Goal: Task Accomplishment & Management: Use online tool/utility

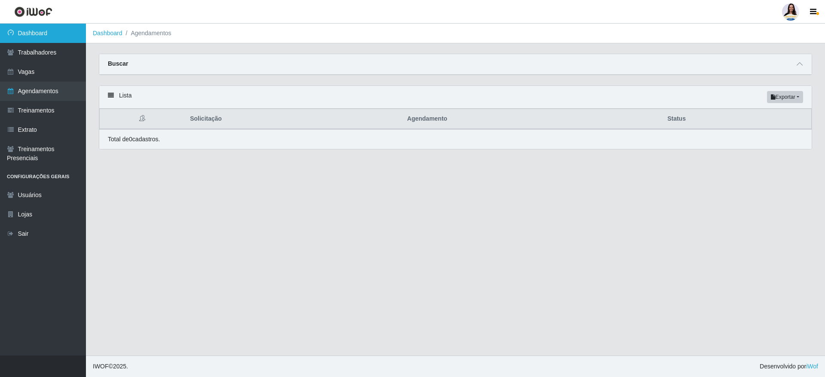
click at [65, 33] on link "Dashboard" at bounding box center [43, 33] width 86 height 19
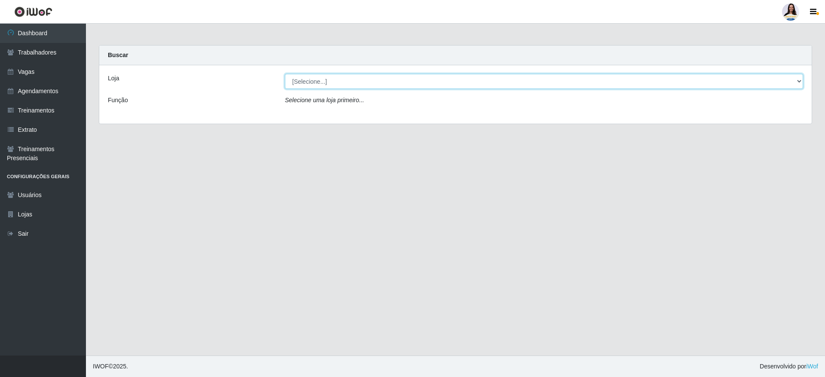
click at [335, 81] on select "[Selecione...] Atacado Vem - [GEOGRAPHIC_DATA] 30 Laranjeiras Velha Atacado Vem…" at bounding box center [544, 81] width 518 height 15
click at [285, 74] on select "[Selecione...] Atacado Vem - [GEOGRAPHIC_DATA] 30 Laranjeiras Velha Atacado Vem…" at bounding box center [544, 81] width 518 height 15
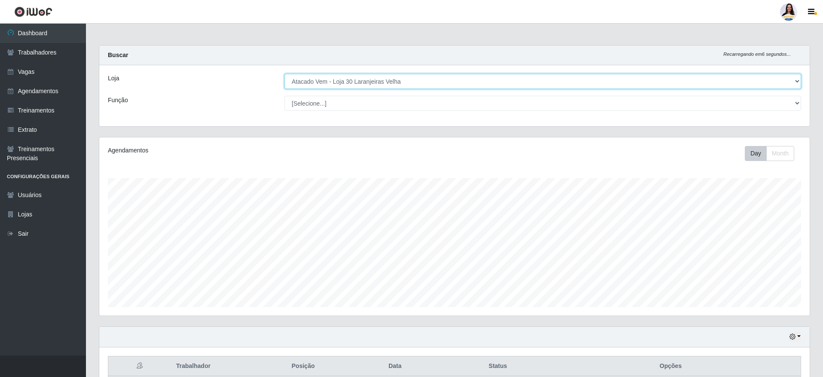
drag, startPoint x: 387, startPoint y: 75, endPoint x: 387, endPoint y: 86, distance: 11.2
click at [387, 76] on select "[Selecione...] Atacado Vem - [GEOGRAPHIC_DATA] 30 Laranjeiras Velha Atacado Vem…" at bounding box center [542, 81] width 516 height 15
click at [284, 74] on select "[Selecione...] Atacado Vem - [GEOGRAPHIC_DATA] 30 Laranjeiras Velha Atacado Vem…" at bounding box center [542, 81] width 516 height 15
click at [437, 82] on select "[Selecione...] Atacado Vem - [GEOGRAPHIC_DATA] 30 Laranjeiras Velha Atacado Vem…" at bounding box center [542, 81] width 516 height 15
click at [284, 74] on select "[Selecione...] Atacado Vem - [GEOGRAPHIC_DATA] 30 Laranjeiras Velha Atacado Vem…" at bounding box center [542, 81] width 516 height 15
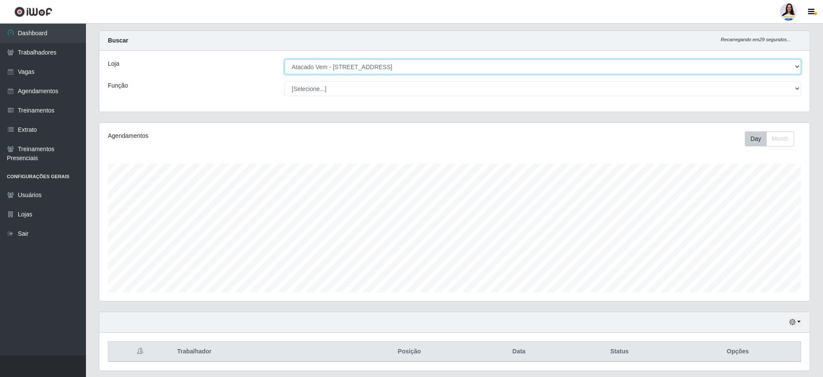
scroll to position [40, 0]
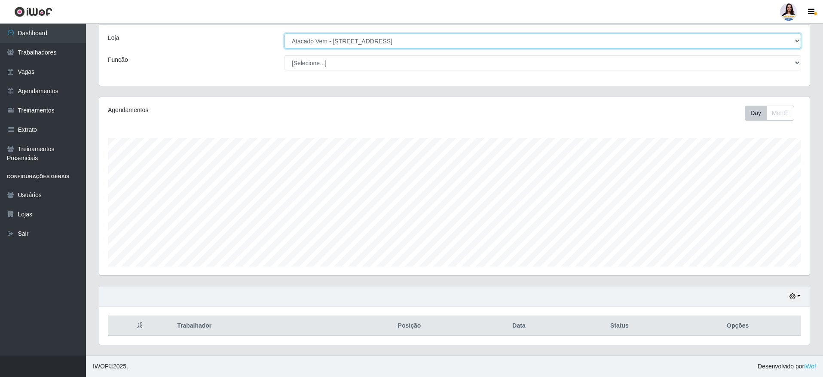
click at [377, 40] on select "[Selecione...] Atacado Vem - [GEOGRAPHIC_DATA] 30 Laranjeiras Velha Atacado Vem…" at bounding box center [542, 41] width 516 height 15
click at [284, 36] on select "[Selecione...] Atacado Vem - [GEOGRAPHIC_DATA] 30 Laranjeiras Velha Atacado Vem…" at bounding box center [542, 41] width 516 height 15
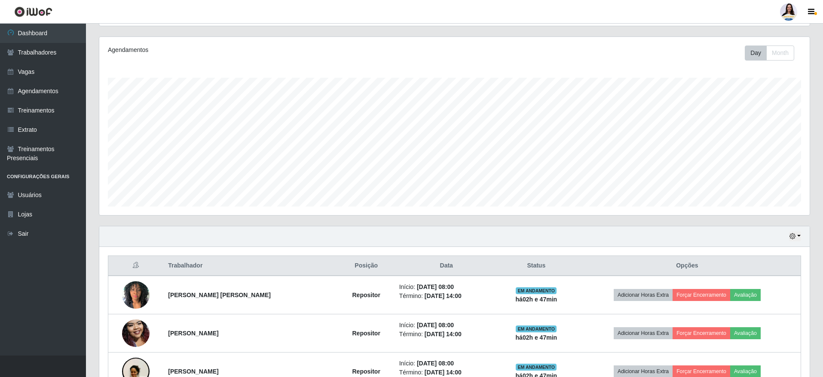
scroll to position [0, 0]
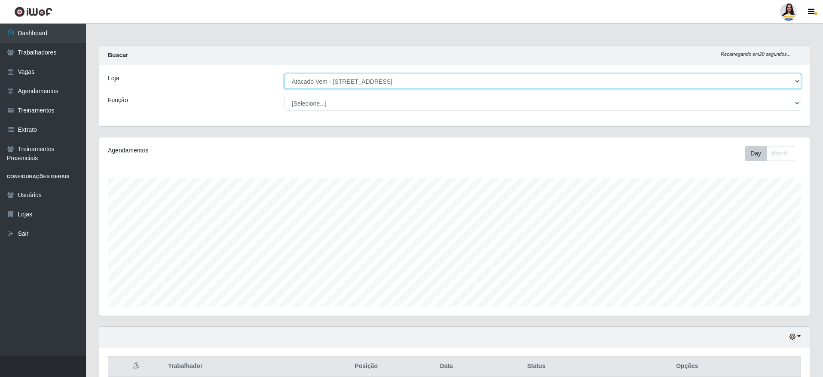
click at [386, 84] on select "[Selecione...] Atacado Vem - [GEOGRAPHIC_DATA] 30 Laranjeiras Velha Atacado Vem…" at bounding box center [542, 81] width 516 height 15
click at [284, 74] on select "[Selecione...] Atacado Vem - [GEOGRAPHIC_DATA] 30 Laranjeiras Velha Atacado Vem…" at bounding box center [542, 81] width 516 height 15
click at [326, 76] on select "[Selecione...] Atacado Vem - [GEOGRAPHIC_DATA] 30 Laranjeiras Velha Atacado Vem…" at bounding box center [542, 81] width 516 height 15
click at [284, 74] on select "[Selecione...] Atacado Vem - [GEOGRAPHIC_DATA] 30 Laranjeiras Velha Atacado Vem…" at bounding box center [542, 81] width 516 height 15
click at [468, 85] on select "[Selecione...] Atacado Vem - [GEOGRAPHIC_DATA] 30 Laranjeiras Velha Atacado Vem…" at bounding box center [542, 81] width 516 height 15
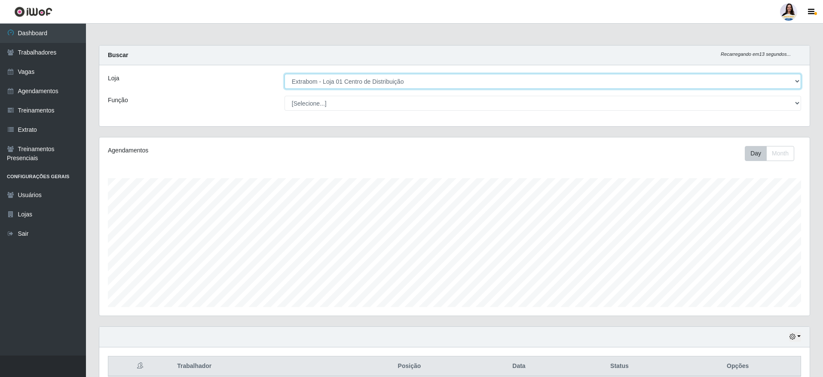
click at [472, 82] on select "[Selecione...] Atacado Vem - [GEOGRAPHIC_DATA] 30 Laranjeiras Velha Atacado Vem…" at bounding box center [542, 81] width 516 height 15
click at [284, 74] on select "[Selecione...] Atacado Vem - [GEOGRAPHIC_DATA] 30 Laranjeiras Velha Atacado Vem…" at bounding box center [542, 81] width 516 height 15
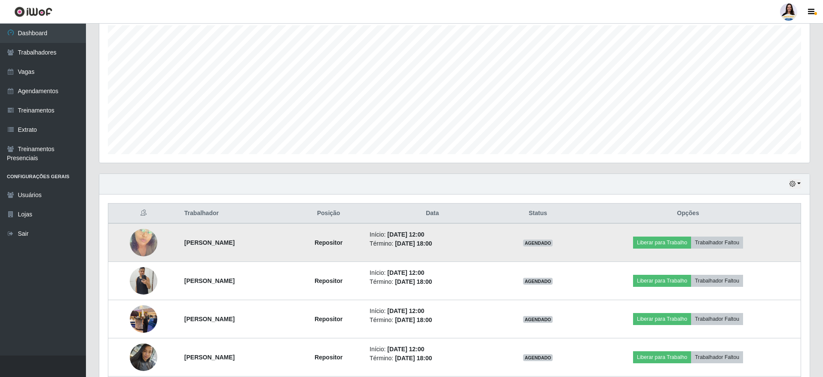
scroll to position [24, 0]
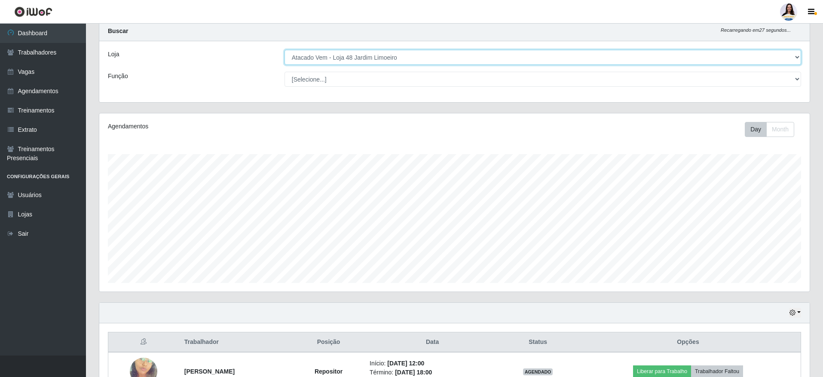
click at [396, 59] on select "[Selecione...] Atacado Vem - [GEOGRAPHIC_DATA] 30 Laranjeiras Velha Atacado Vem…" at bounding box center [542, 57] width 516 height 15
click at [284, 50] on select "[Selecione...] Atacado Vem - [GEOGRAPHIC_DATA] 30 Laranjeiras Velha Atacado Vem…" at bounding box center [542, 57] width 516 height 15
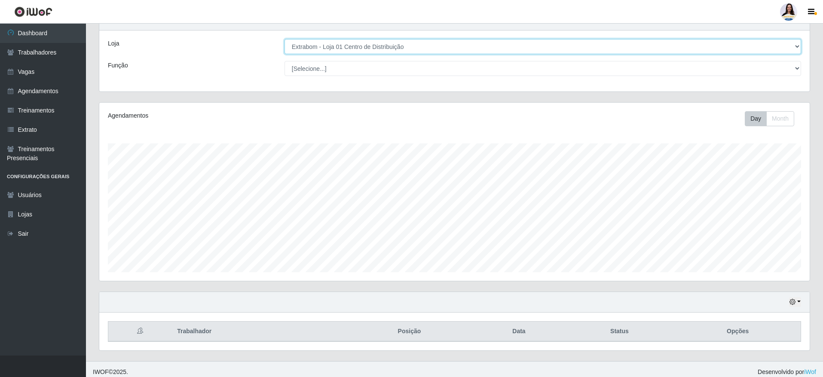
scroll to position [40, 0]
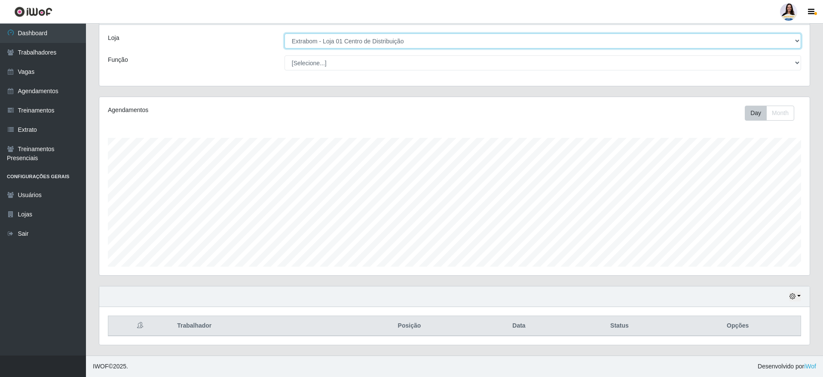
click at [350, 37] on select "[Selecione...] Atacado Vem - [GEOGRAPHIC_DATA] 30 Laranjeiras Velha Atacado Vem…" at bounding box center [542, 41] width 516 height 15
click at [284, 36] on select "[Selecione...] Atacado Vem - [GEOGRAPHIC_DATA] 30 Laranjeiras Velha Atacado Vem…" at bounding box center [542, 41] width 516 height 15
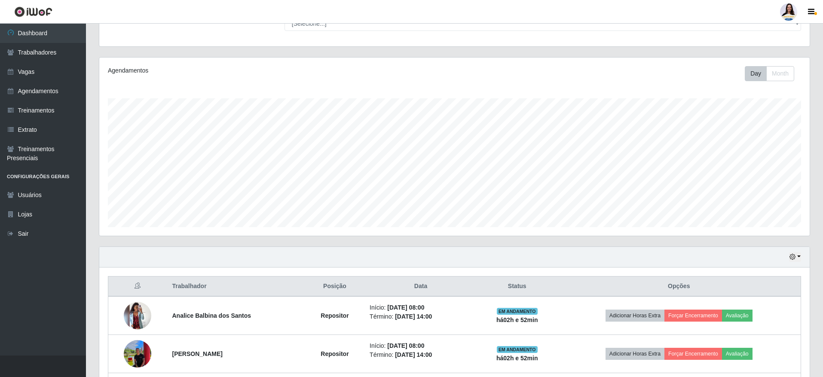
scroll to position [0, 0]
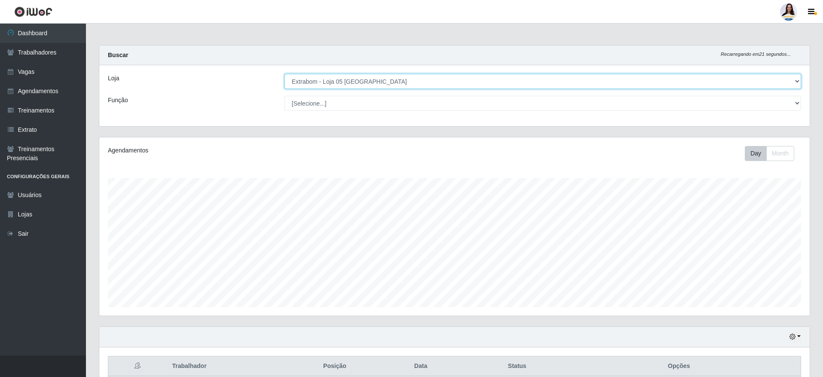
click at [346, 81] on select "[Selecione...] Atacado Vem - [GEOGRAPHIC_DATA] 30 Laranjeiras Velha Atacado Vem…" at bounding box center [542, 81] width 516 height 15
click at [284, 74] on select "[Selecione...] Atacado Vem - [GEOGRAPHIC_DATA] 30 Laranjeiras Velha Atacado Vem…" at bounding box center [542, 81] width 516 height 15
click at [333, 83] on select "[Selecione...] Atacado Vem - [GEOGRAPHIC_DATA] 30 Laranjeiras Velha Atacado Vem…" at bounding box center [542, 81] width 516 height 15
click at [284, 74] on select "[Selecione...] Atacado Vem - [GEOGRAPHIC_DATA] 30 Laranjeiras Velha Atacado Vem…" at bounding box center [542, 81] width 516 height 15
click at [382, 83] on select "[Selecione...] Atacado Vem - [GEOGRAPHIC_DATA] 30 Laranjeiras Velha Atacado Vem…" at bounding box center [542, 81] width 516 height 15
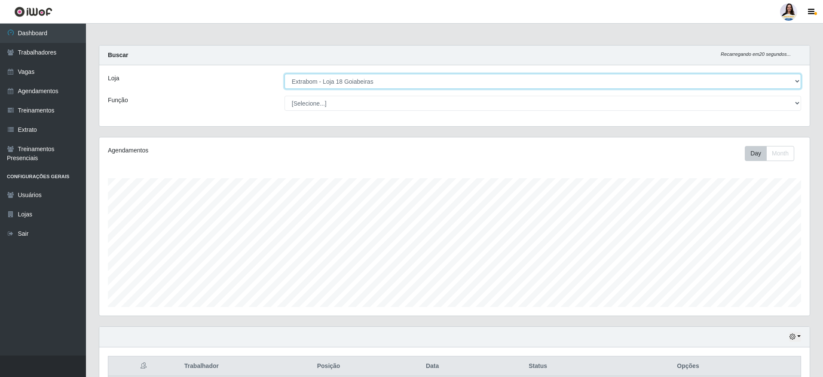
click at [284, 74] on select "[Selecione...] Atacado Vem - [GEOGRAPHIC_DATA] 30 Laranjeiras Velha Atacado Vem…" at bounding box center [542, 81] width 516 height 15
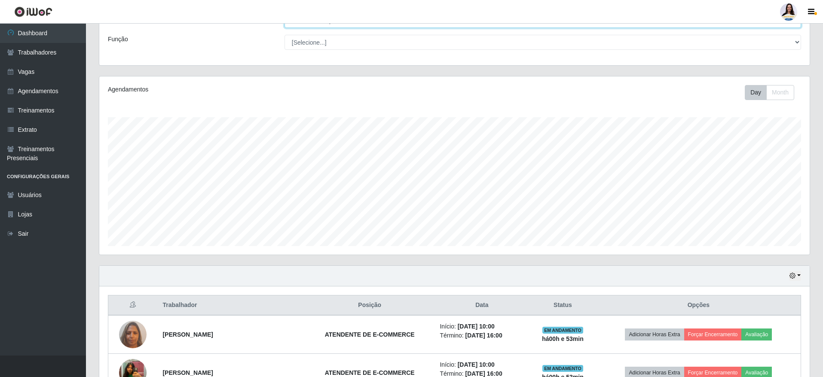
scroll to position [36, 0]
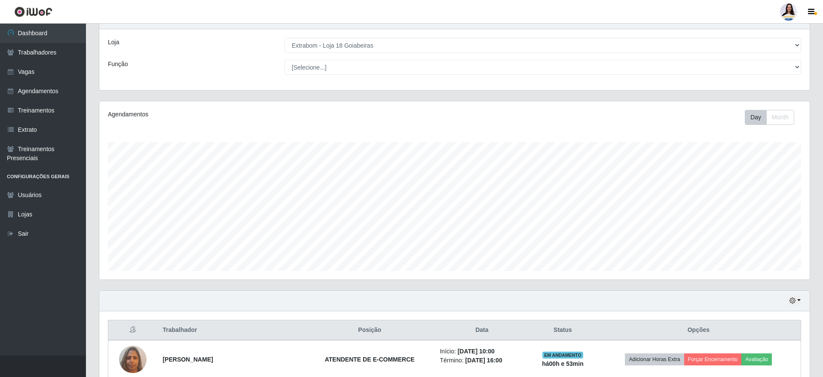
click at [361, 53] on div "Loja [Selecione...] Atacado Vem - [GEOGRAPHIC_DATA] 30 Laranjeiras Velha Atacad…" at bounding box center [454, 59] width 710 height 61
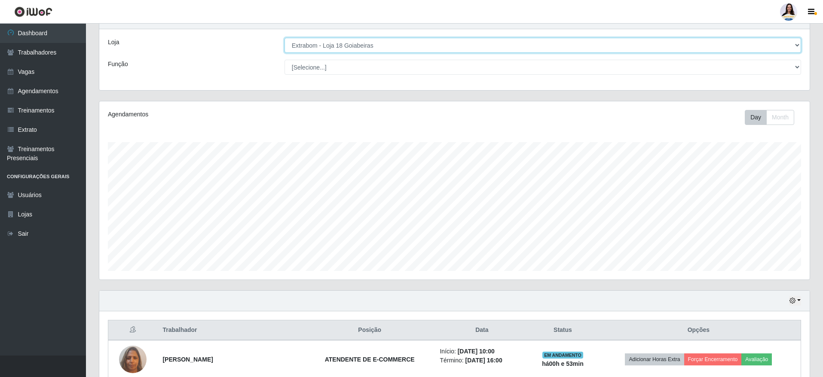
click at [364, 52] on select "[Selecione...] Atacado Vem - [GEOGRAPHIC_DATA] 30 Laranjeiras Velha Atacado Vem…" at bounding box center [542, 45] width 516 height 15
click at [284, 38] on select "[Selecione...] Atacado Vem - [GEOGRAPHIC_DATA] 30 Laranjeiras Velha Atacado Vem…" at bounding box center [542, 45] width 516 height 15
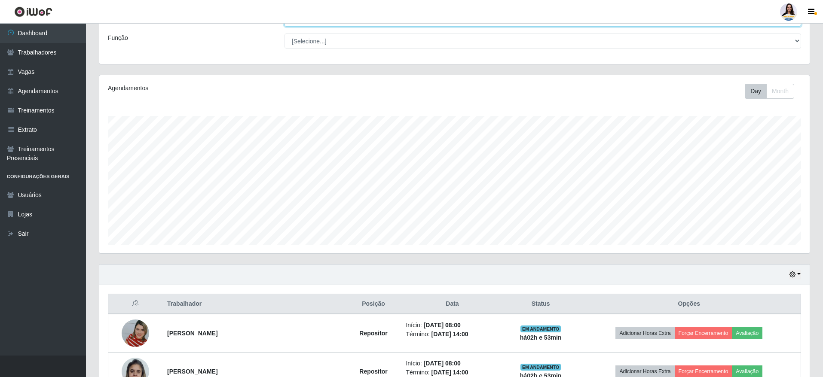
scroll to position [0, 0]
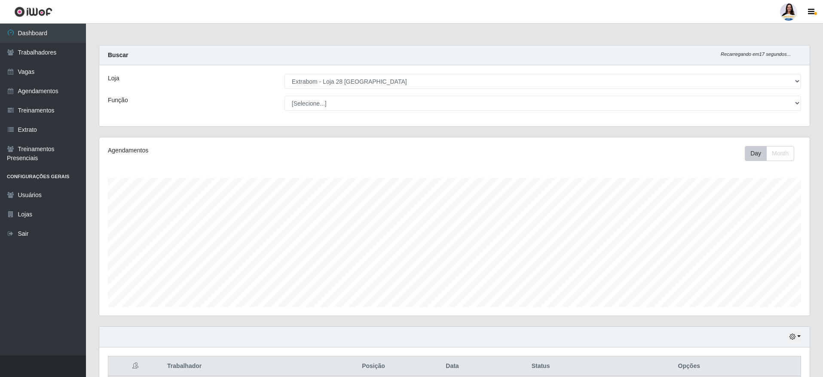
click at [351, 72] on div "Loja [Selecione...] Atacado Vem - [GEOGRAPHIC_DATA] 30 Laranjeiras Velha Atacad…" at bounding box center [454, 95] width 710 height 61
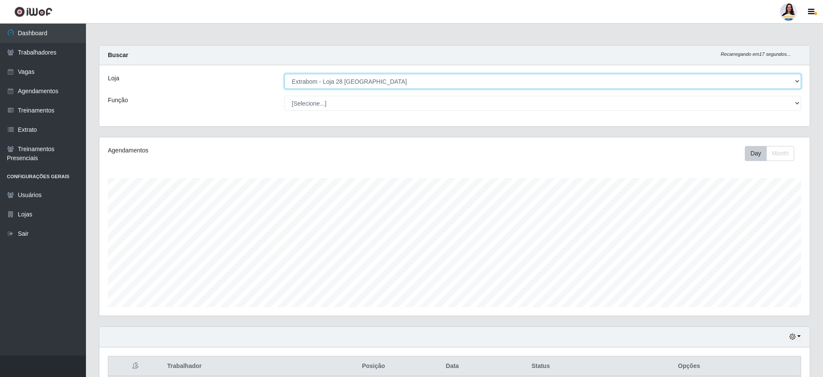
click at [353, 75] on select "[Selecione...] Atacado Vem - [GEOGRAPHIC_DATA] 30 Laranjeiras Velha Atacado Vem…" at bounding box center [542, 81] width 516 height 15
click at [284, 74] on select "[Selecione...] Atacado Vem - [GEOGRAPHIC_DATA] 30 Laranjeiras Velha Atacado Vem…" at bounding box center [542, 81] width 516 height 15
click at [419, 79] on select "[Selecione...] Atacado Vem - [GEOGRAPHIC_DATA] 30 Laranjeiras Velha Atacado Vem…" at bounding box center [542, 81] width 516 height 15
click at [284, 74] on select "[Selecione...] Atacado Vem - [GEOGRAPHIC_DATA] 30 Laranjeiras Velha Atacado Vem…" at bounding box center [542, 81] width 516 height 15
click at [399, 86] on select "[Selecione...] Atacado Vem - [GEOGRAPHIC_DATA] 30 Laranjeiras Velha Atacado Vem…" at bounding box center [542, 81] width 516 height 15
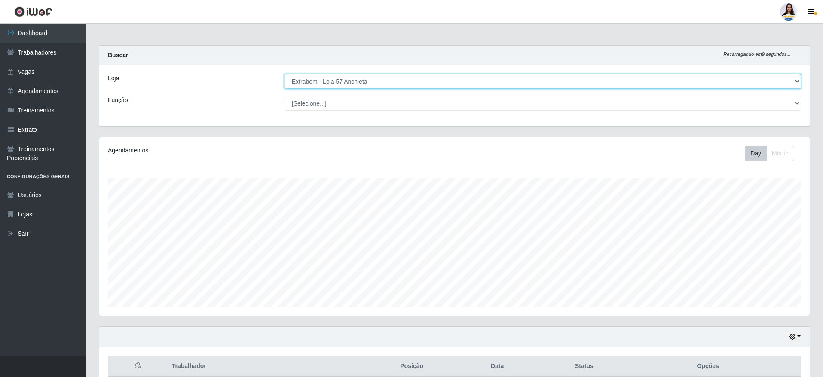
click at [284, 74] on select "[Selecione...] Atacado Vem - [GEOGRAPHIC_DATA] 30 Laranjeiras Velha Atacado Vem…" at bounding box center [542, 81] width 516 height 15
click at [445, 83] on select "[Selecione...] Atacado Vem - [GEOGRAPHIC_DATA] 30 Laranjeiras Velha Atacado Vem…" at bounding box center [542, 81] width 516 height 15
click at [284, 74] on select "[Selecione...] Atacado Vem - [GEOGRAPHIC_DATA] 30 Laranjeiras Velha Atacado Vem…" at bounding box center [542, 81] width 516 height 15
drag, startPoint x: 474, startPoint y: 79, endPoint x: 474, endPoint y: 84, distance: 5.2
click at [474, 79] on select "[Selecione...] Atacado Vem - [GEOGRAPHIC_DATA] 30 Laranjeiras Velha Atacado Vem…" at bounding box center [542, 81] width 516 height 15
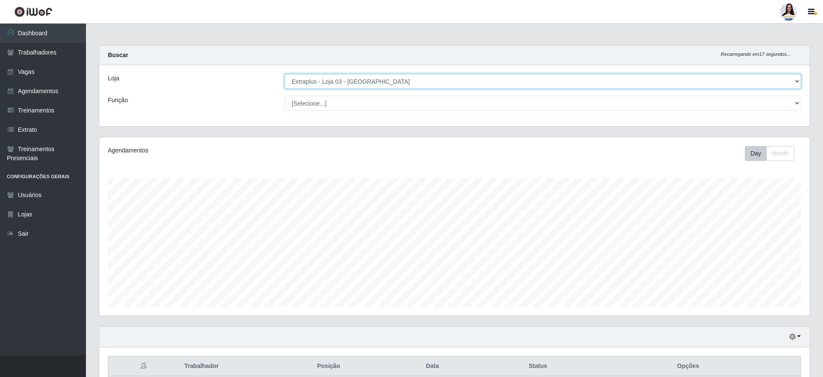
select select "451"
click at [284, 74] on select "[Selecione...] Atacado Vem - [GEOGRAPHIC_DATA] 30 Laranjeiras Velha Atacado Vem…" at bounding box center [542, 81] width 516 height 15
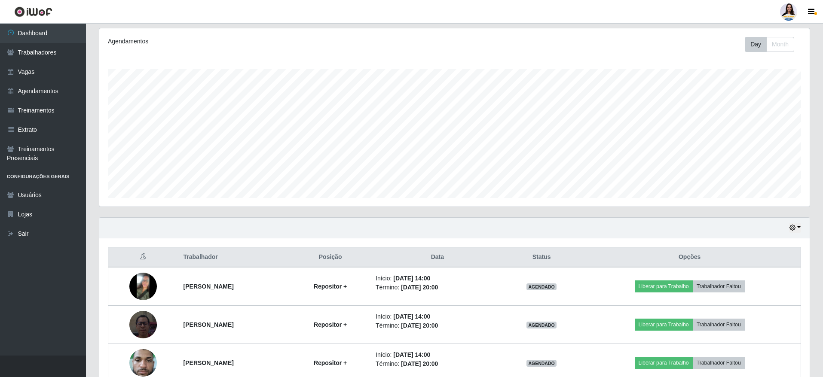
scroll to position [232, 0]
